Goal: Information Seeking & Learning: Learn about a topic

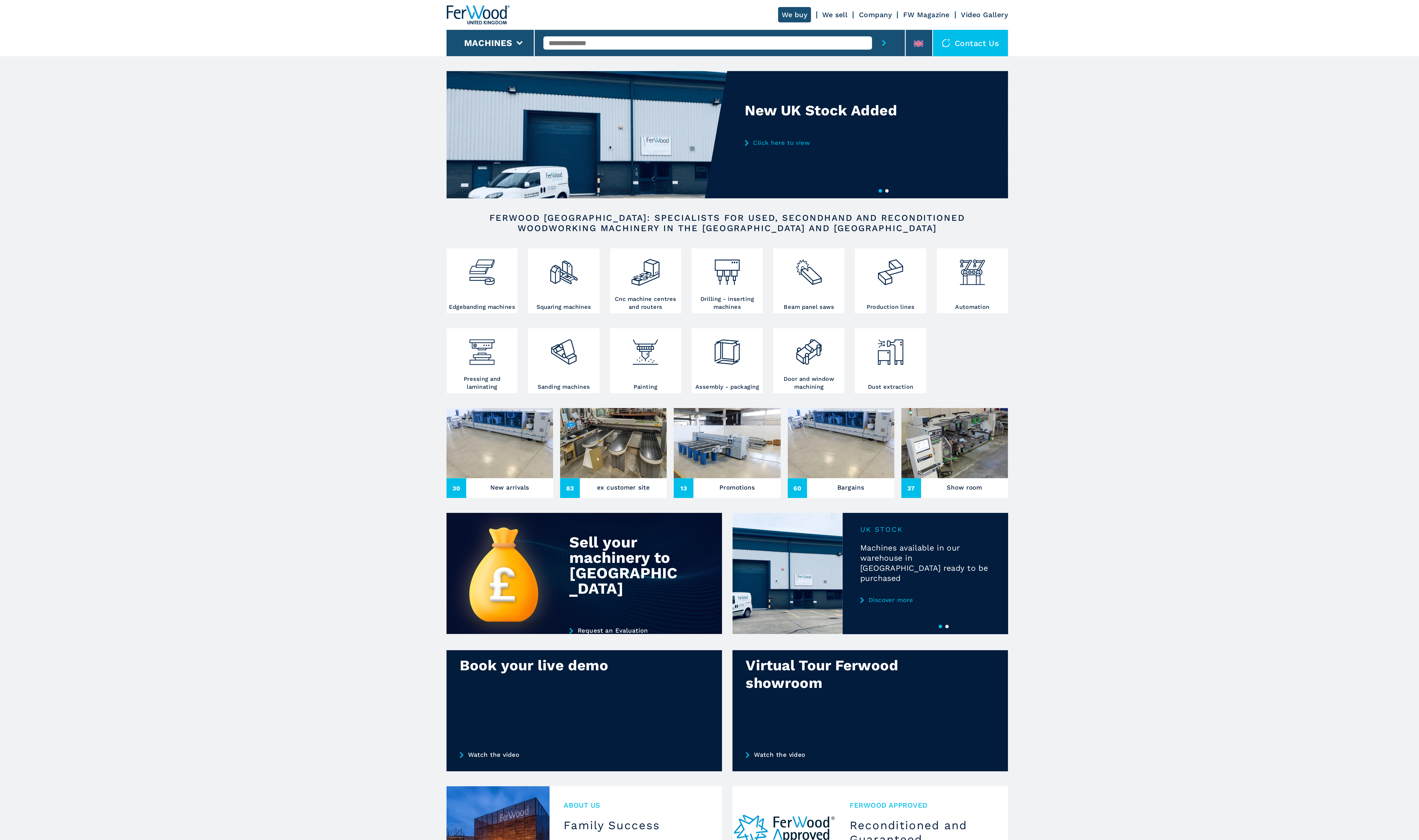
click at [658, 21] on input "text" at bounding box center [700, 22] width 165 height 7
paste input "****"
type input "****"
click at [782, 15] on button "submit-button" at bounding box center [788, 21] width 12 height 13
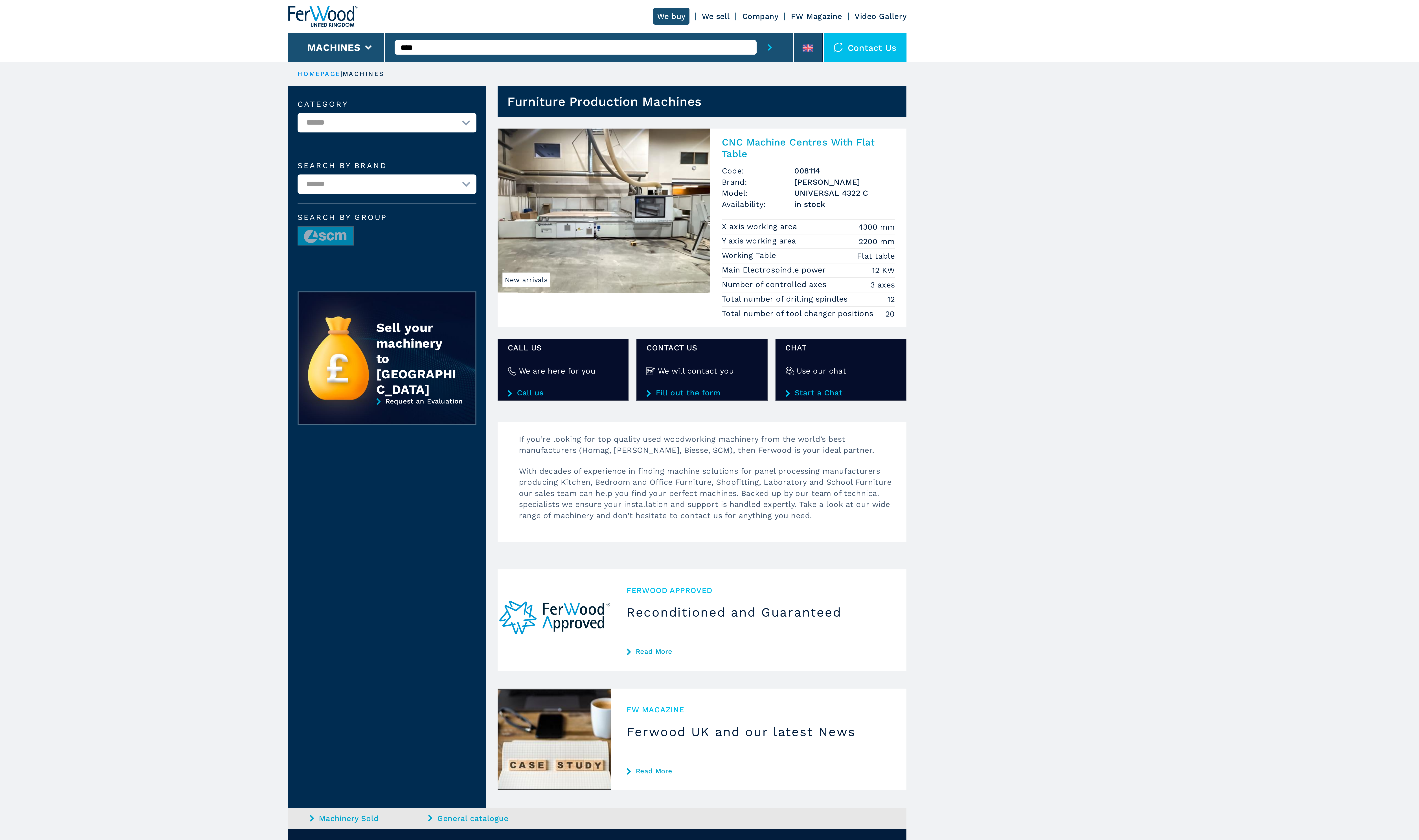
click at [711, 95] on img at bounding box center [713, 96] width 97 height 75
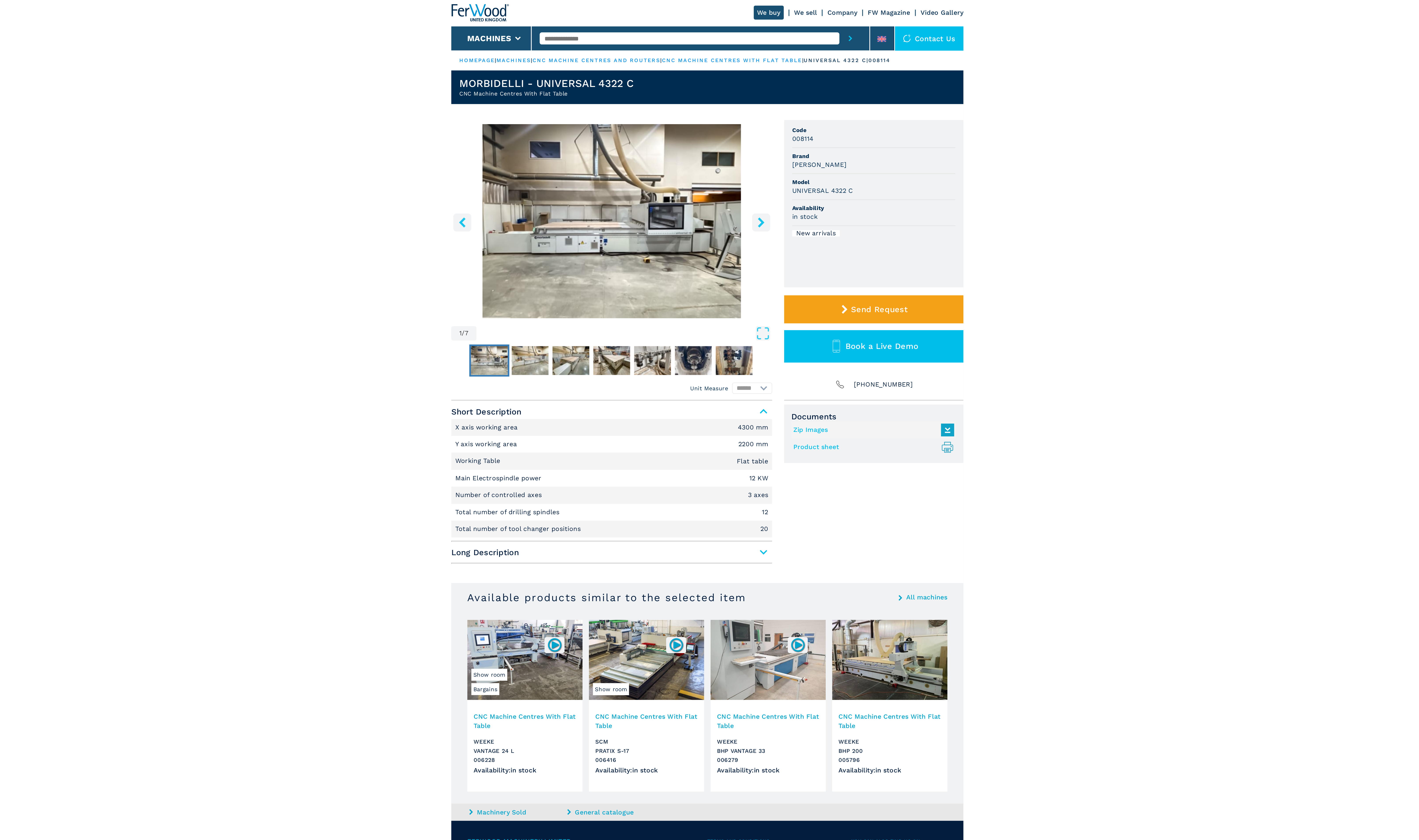
click at [591, 192] on img "Go to Slide 1" at bounding box center [590, 198] width 20 height 16
click at [612, 196] on img "Go to Slide 2" at bounding box center [612, 198] width 20 height 16
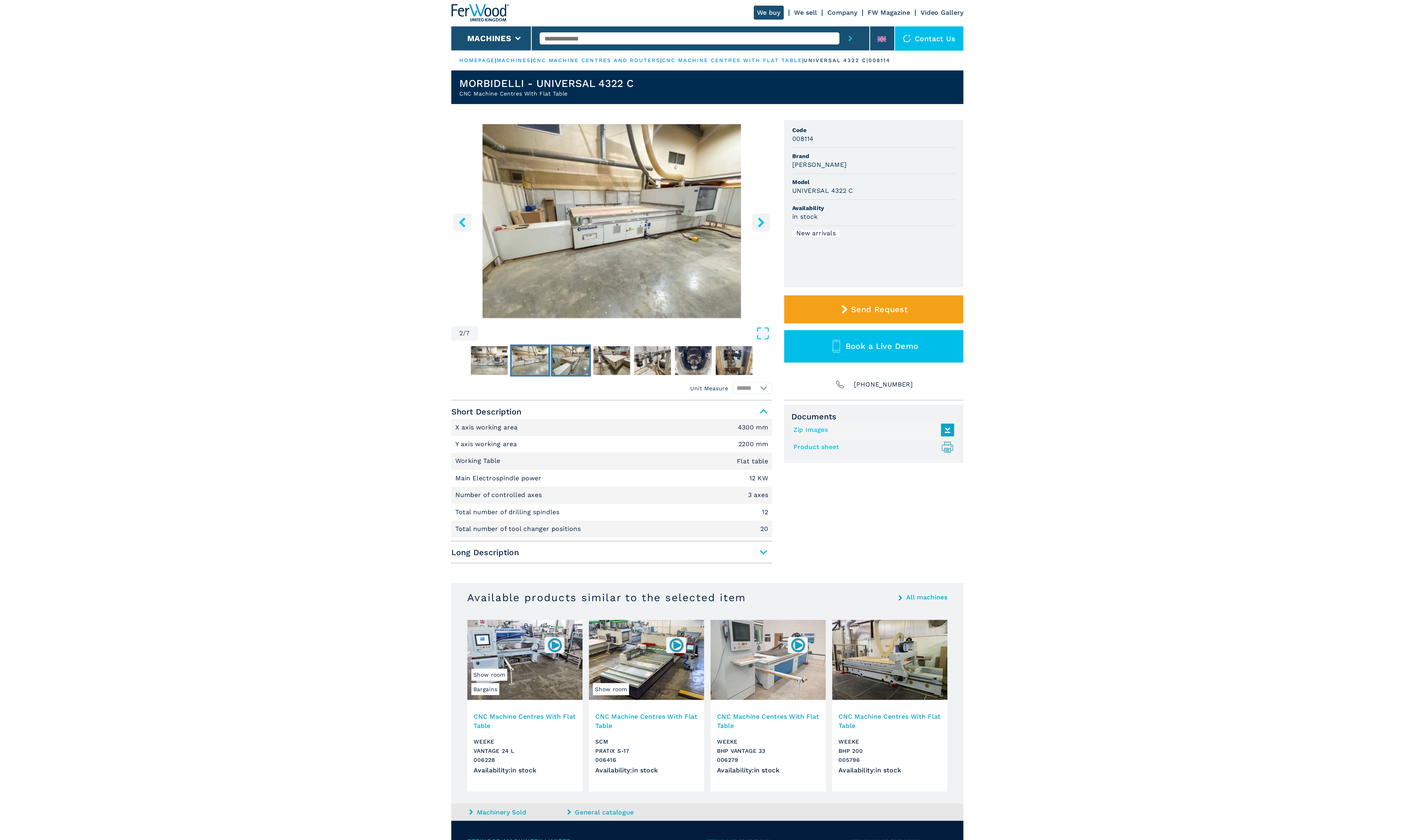
click at [634, 196] on img "Go to Slide 3" at bounding box center [634, 198] width 20 height 16
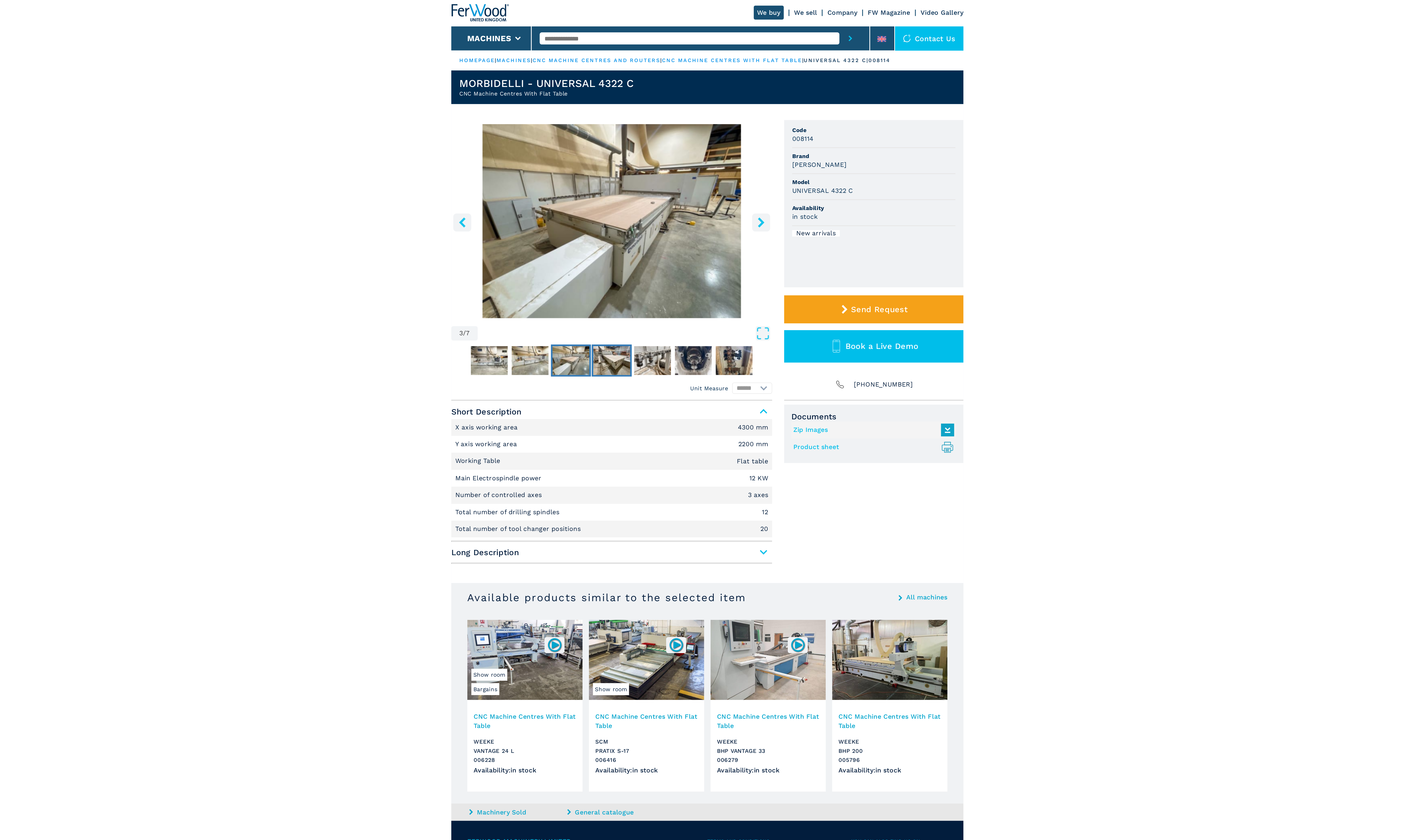
click at [653, 196] on img "Go to Slide 4" at bounding box center [657, 198] width 20 height 16
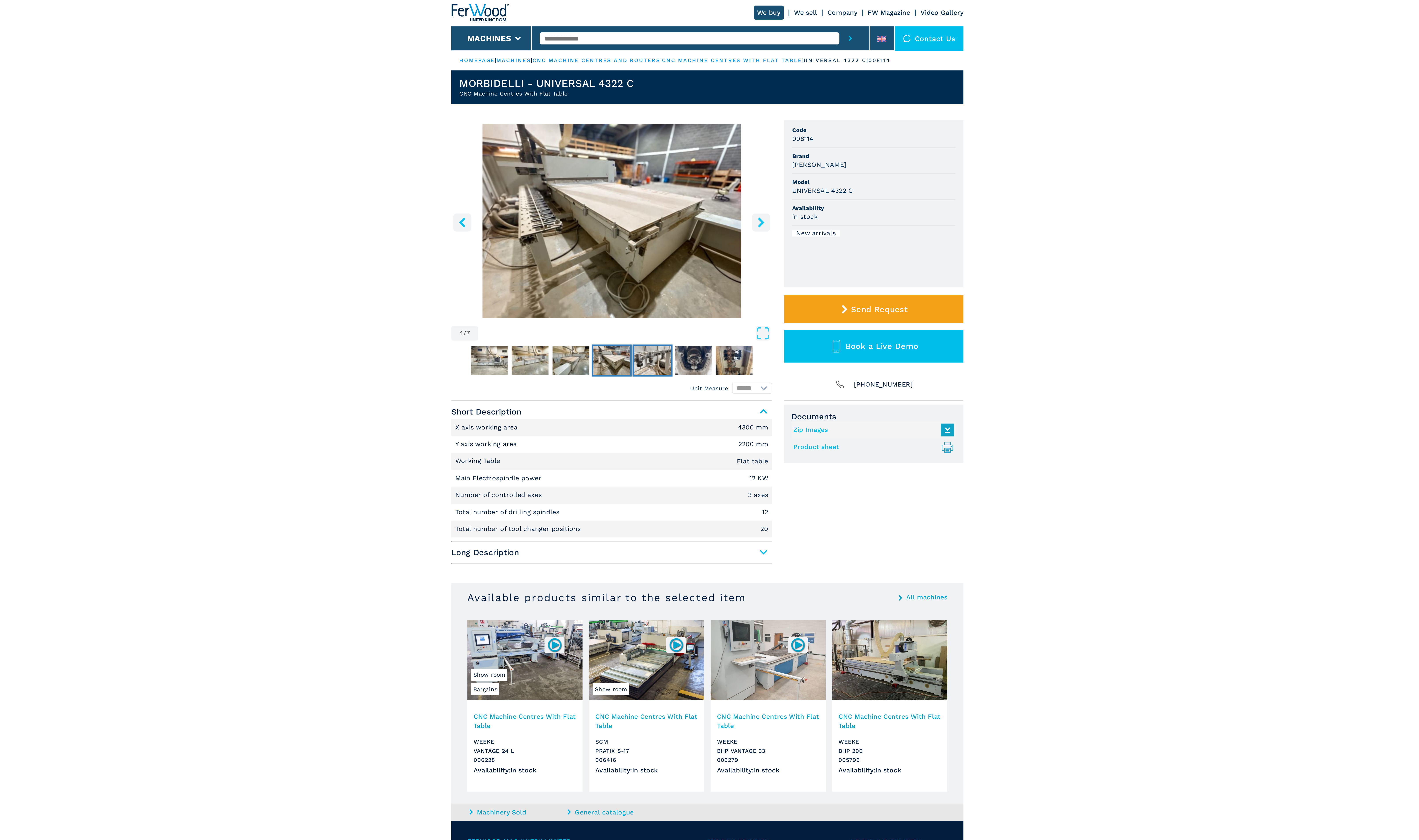
click at [687, 193] on img "Go to Slide 5" at bounding box center [679, 198] width 20 height 16
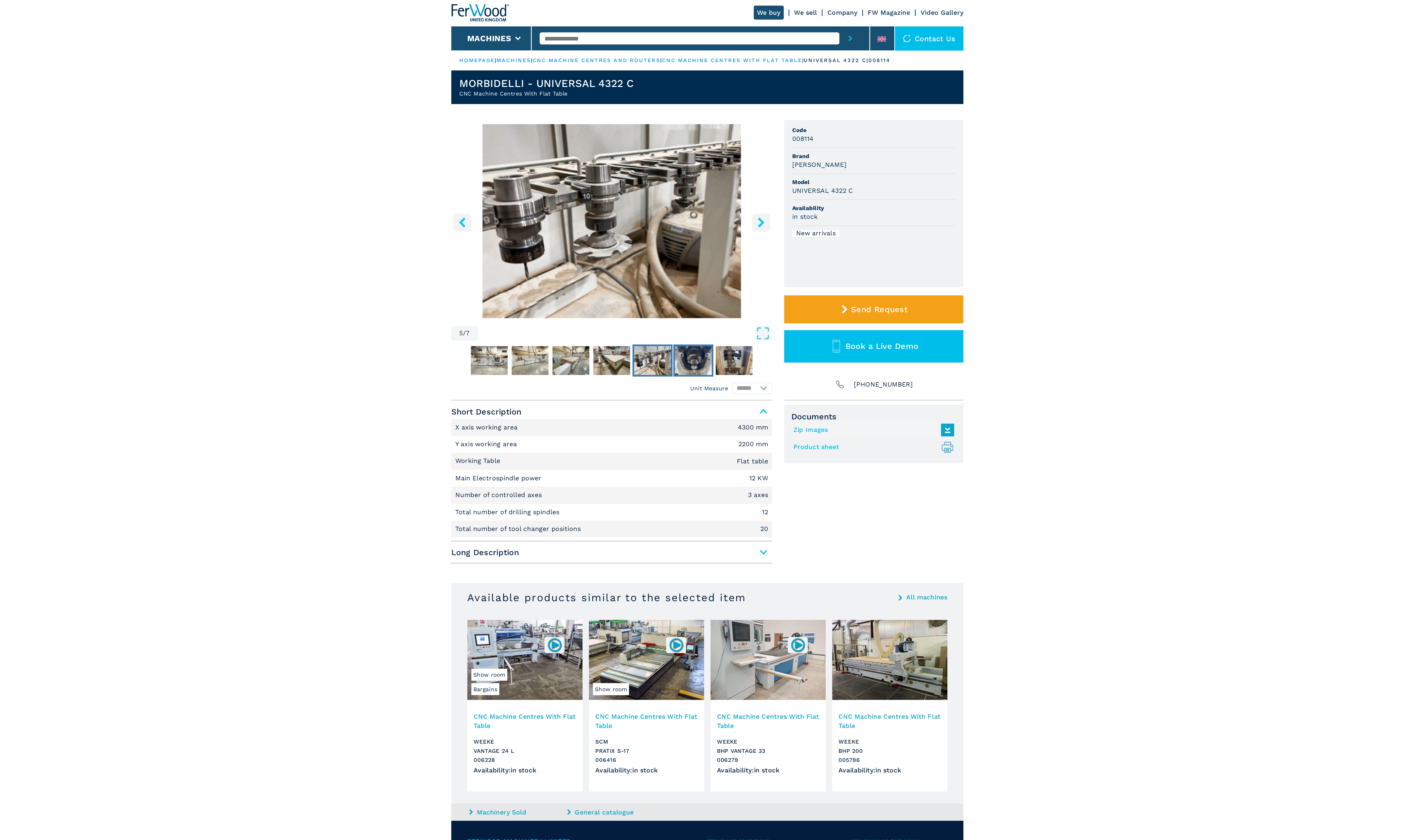
click at [701, 196] on img "Go to Slide 6" at bounding box center [702, 198] width 20 height 16
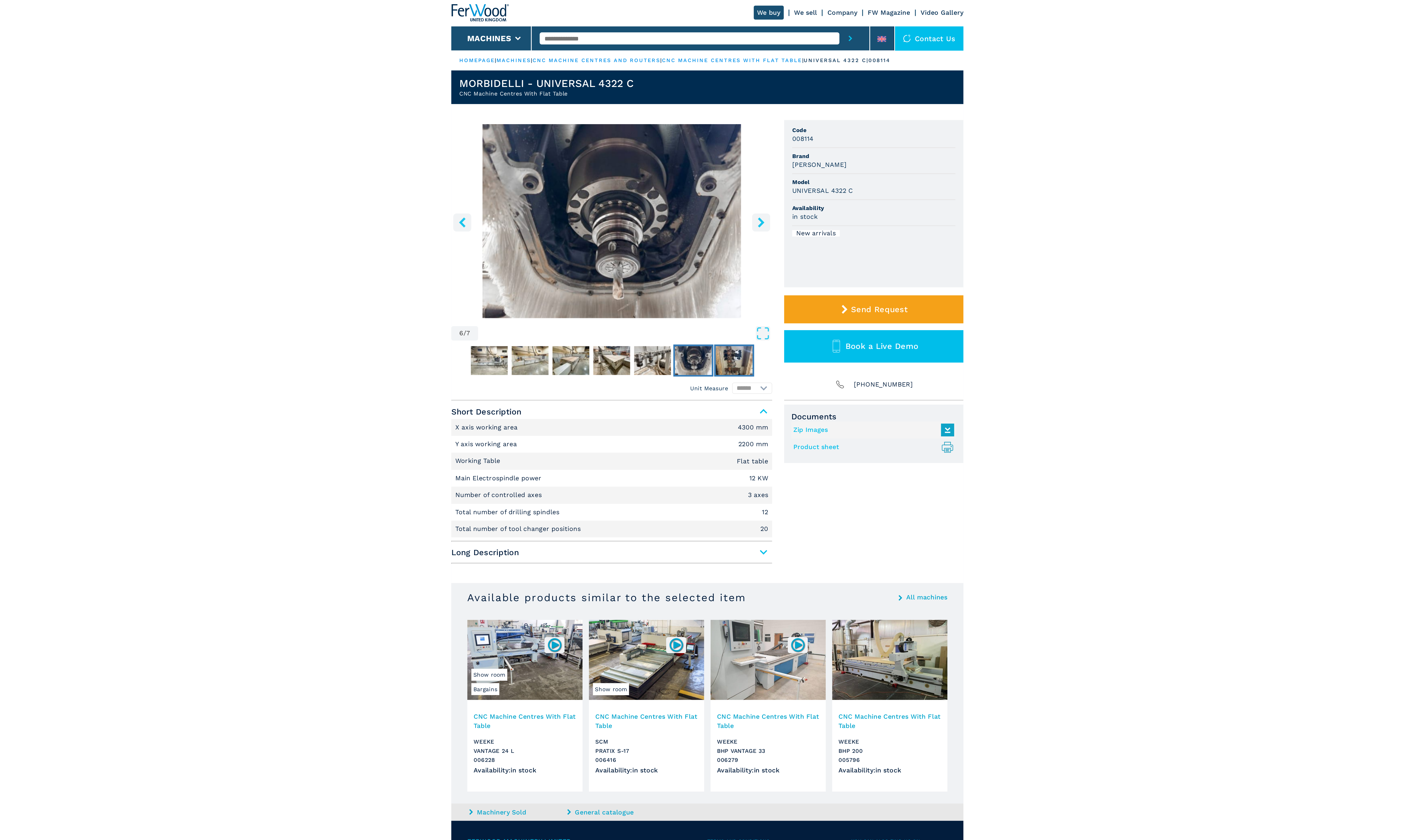
click at [722, 197] on img "Go to Slide 7" at bounding box center [724, 198] width 20 height 16
